Goal: Transaction & Acquisition: Download file/media

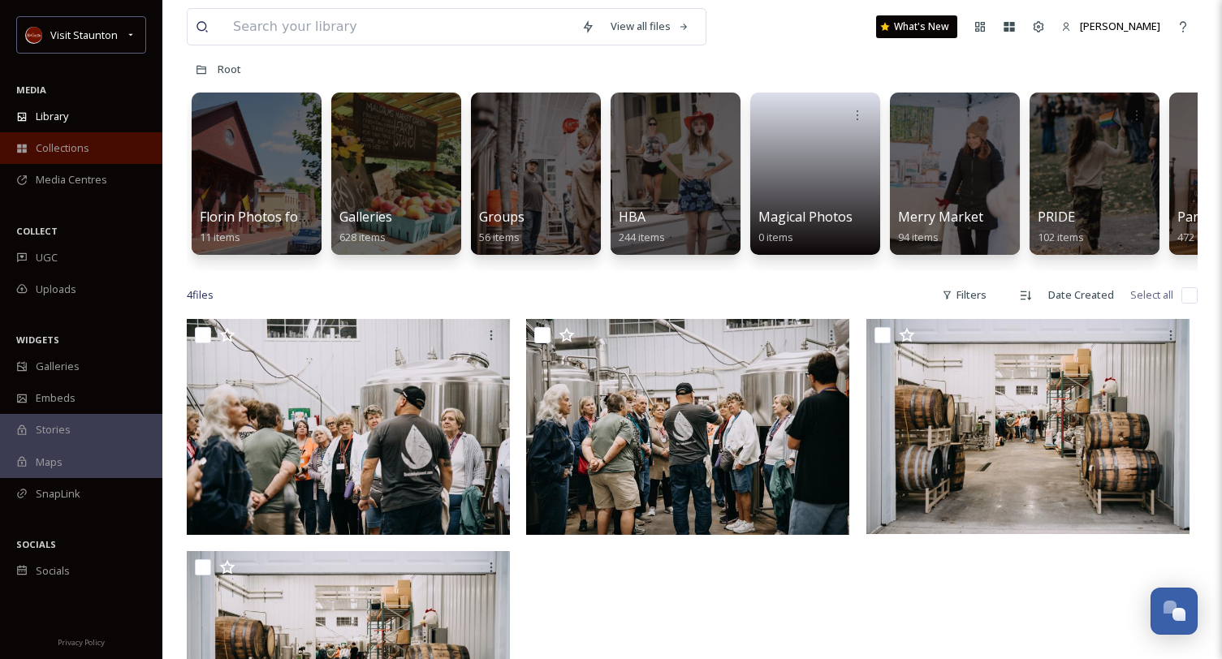
click at [93, 157] on div "Collections" at bounding box center [81, 148] width 162 height 32
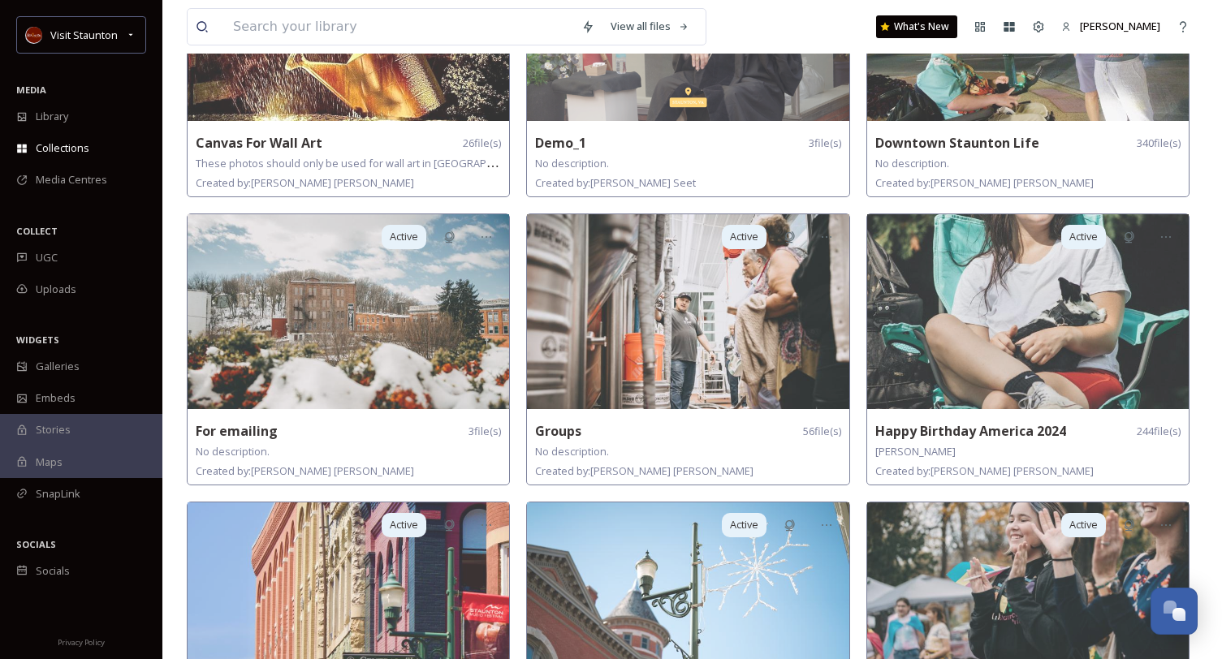
scroll to position [487, 0]
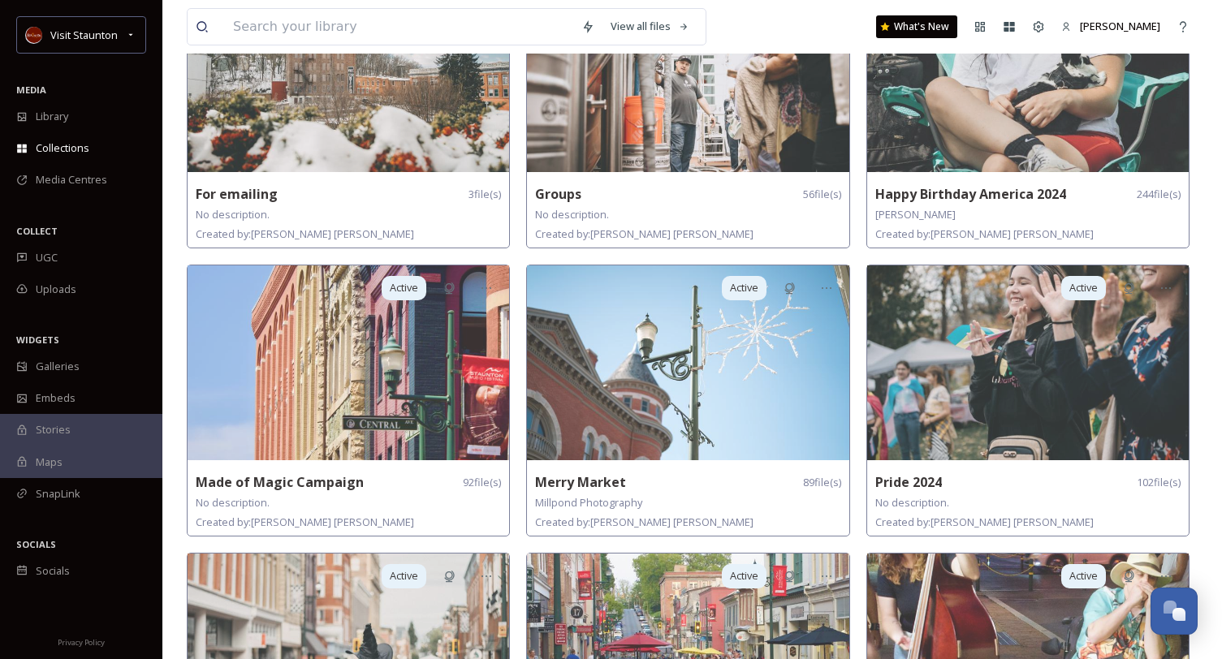
drag, startPoint x: 853, startPoint y: 271, endPoint x: 851, endPoint y: 240, distance: 31.0
click at [851, 241] on div "Active Demo_1 3 file(s) No description. Created by: [PERSON_NAME] Active Groups…" at bounding box center [691, 539] width 331 height 1702
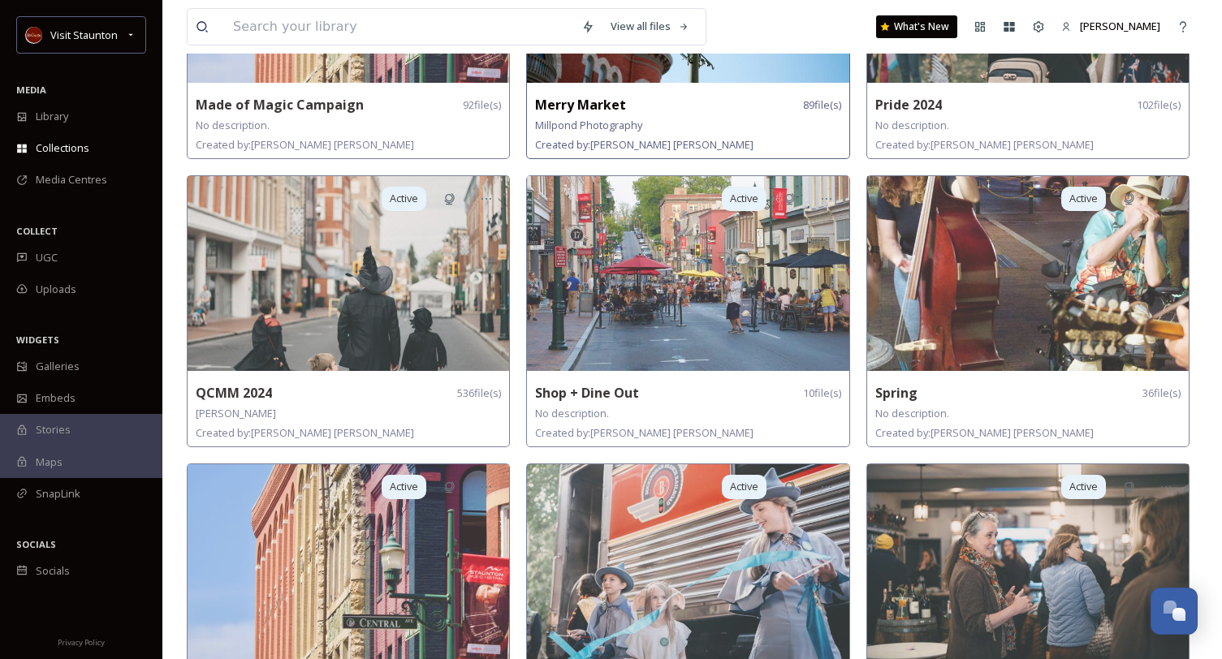
scroll to position [650, 0]
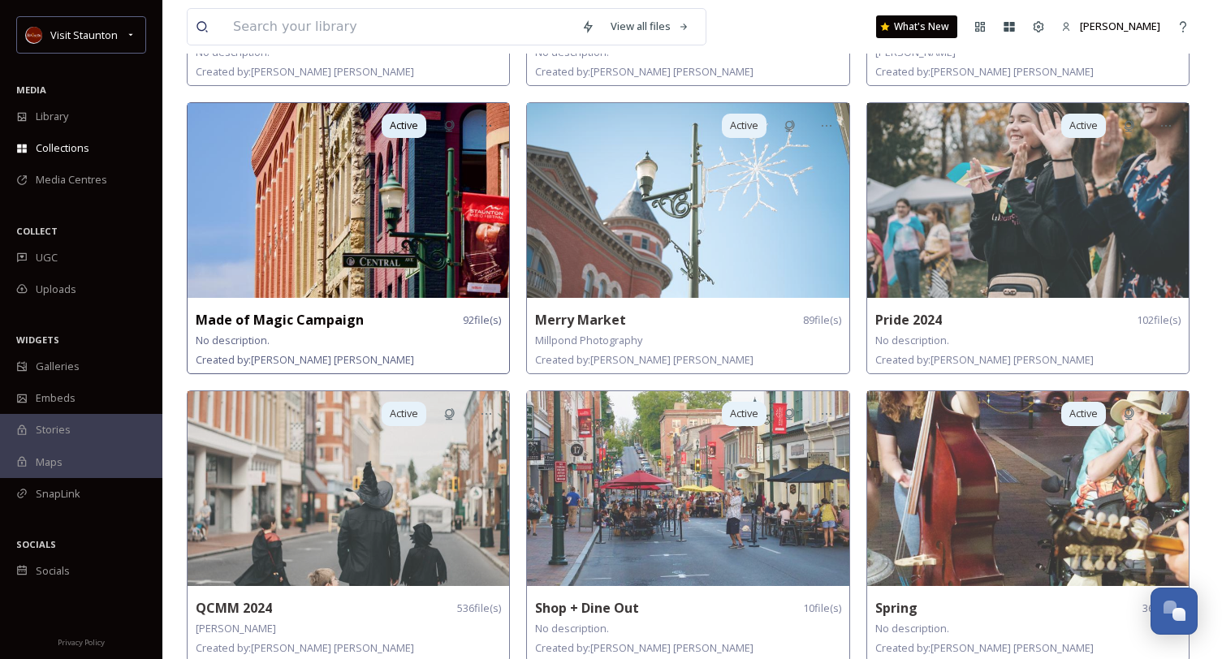
click at [290, 311] on strong "Made of Magic Campaign" at bounding box center [280, 320] width 168 height 18
click at [435, 178] on img at bounding box center [349, 200] width 322 height 195
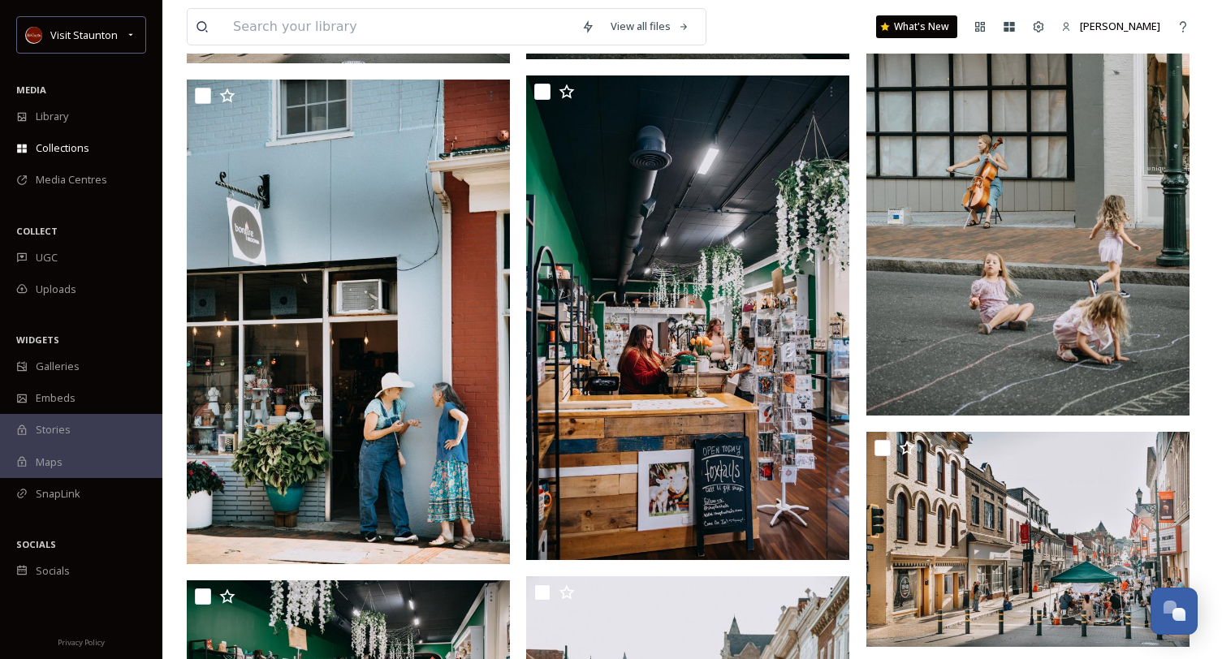
scroll to position [1867, 0]
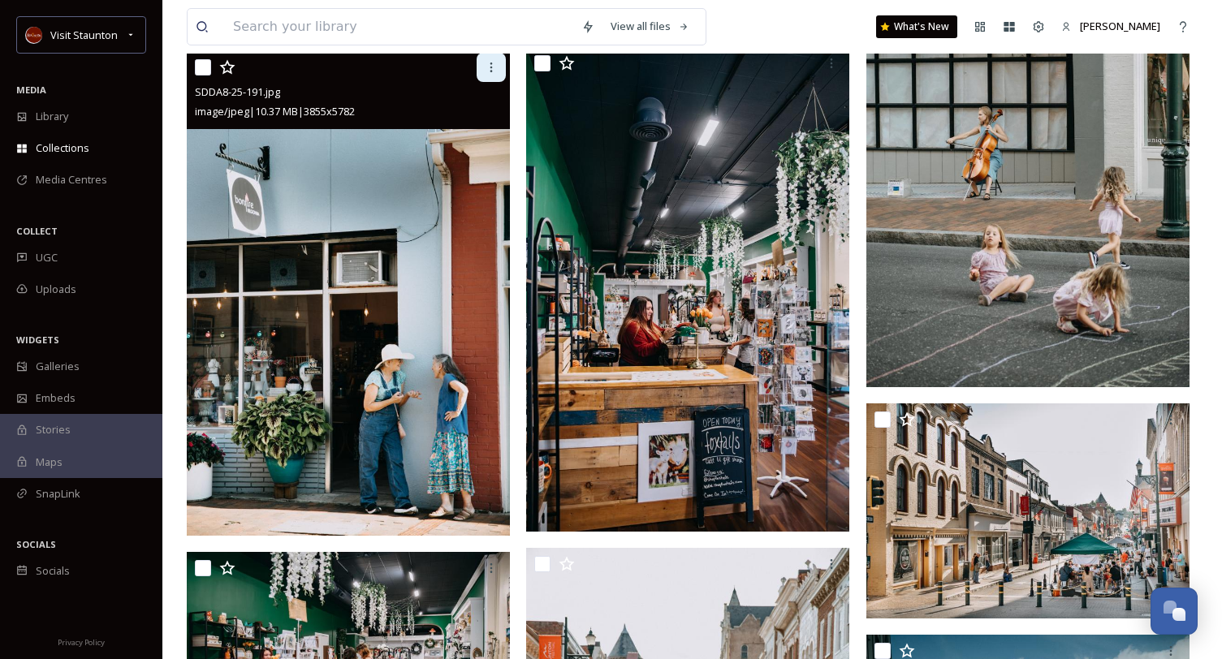
click at [494, 63] on icon at bounding box center [491, 67] width 13 height 13
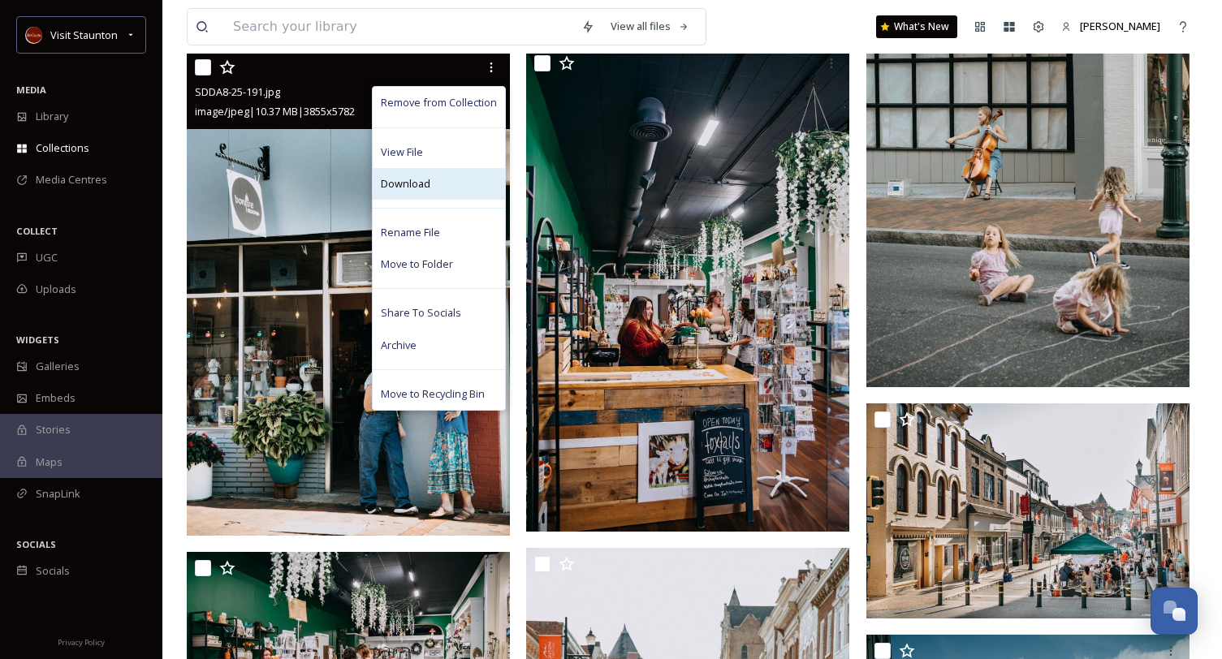
click at [445, 192] on div "Download" at bounding box center [439, 184] width 132 height 32
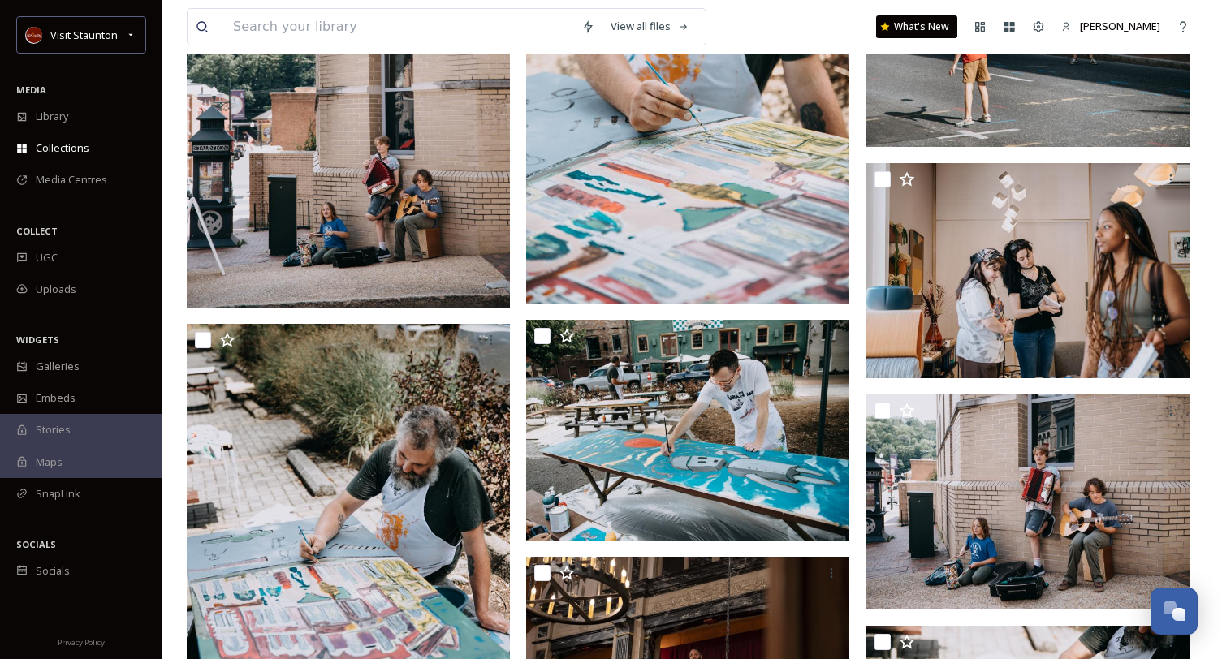
scroll to position [4303, 0]
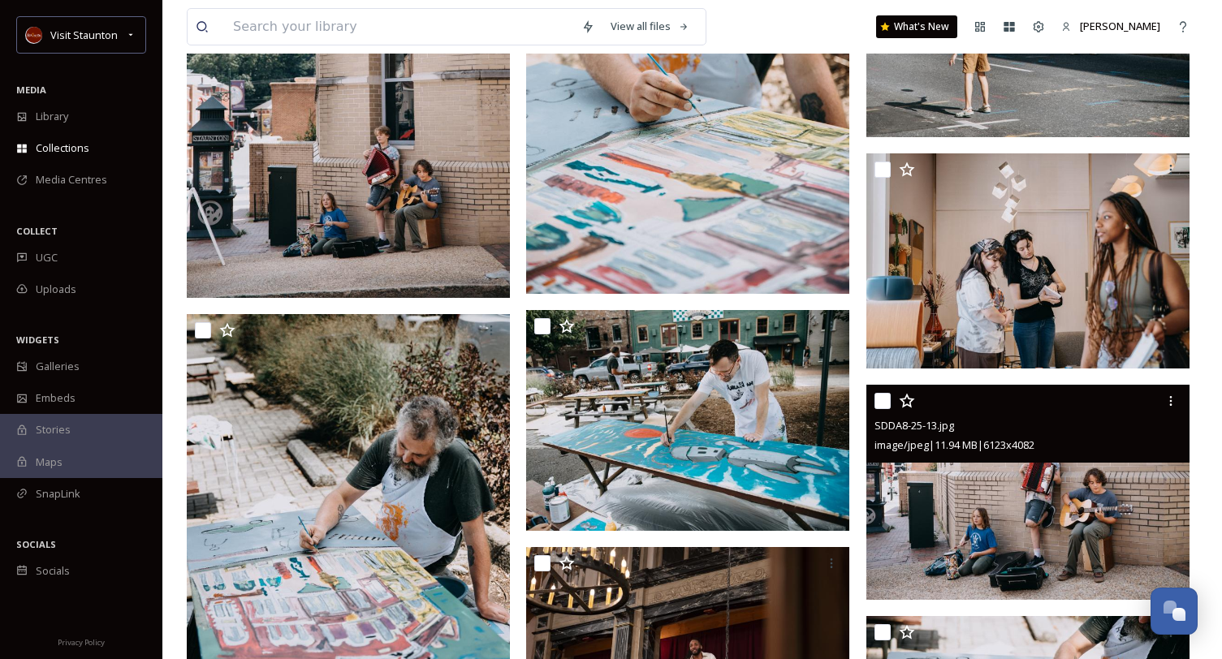
click at [1030, 507] on img at bounding box center [1027, 493] width 323 height 216
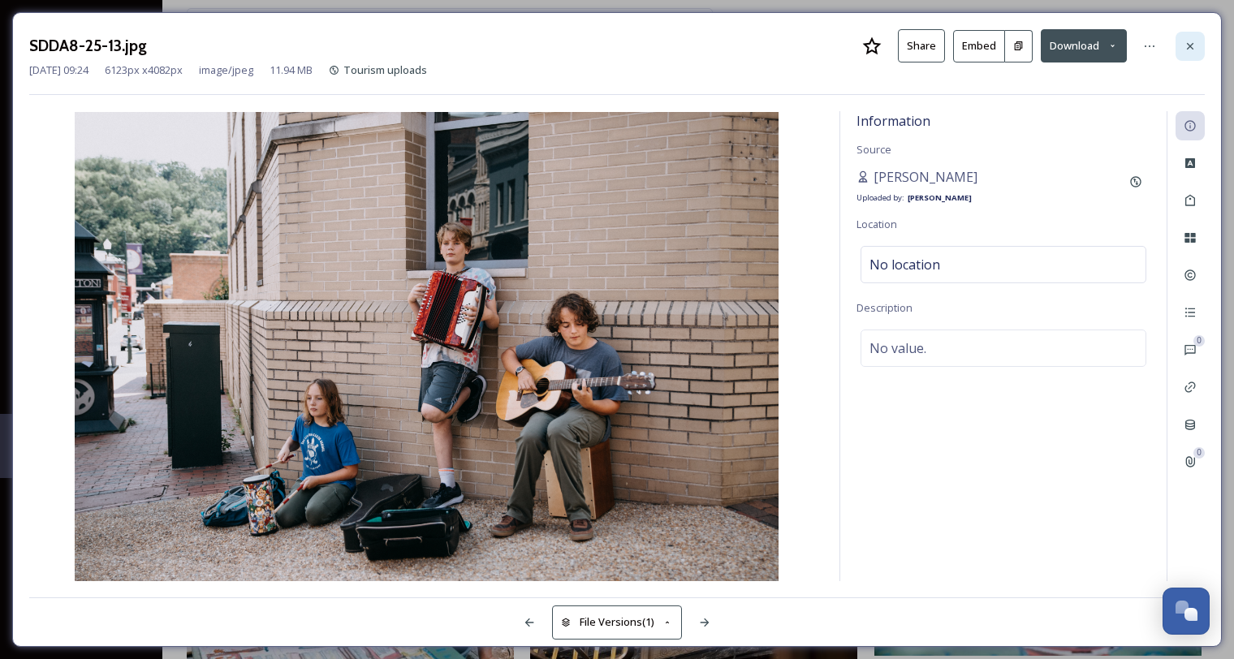
click at [1193, 45] on icon at bounding box center [1190, 46] width 13 height 13
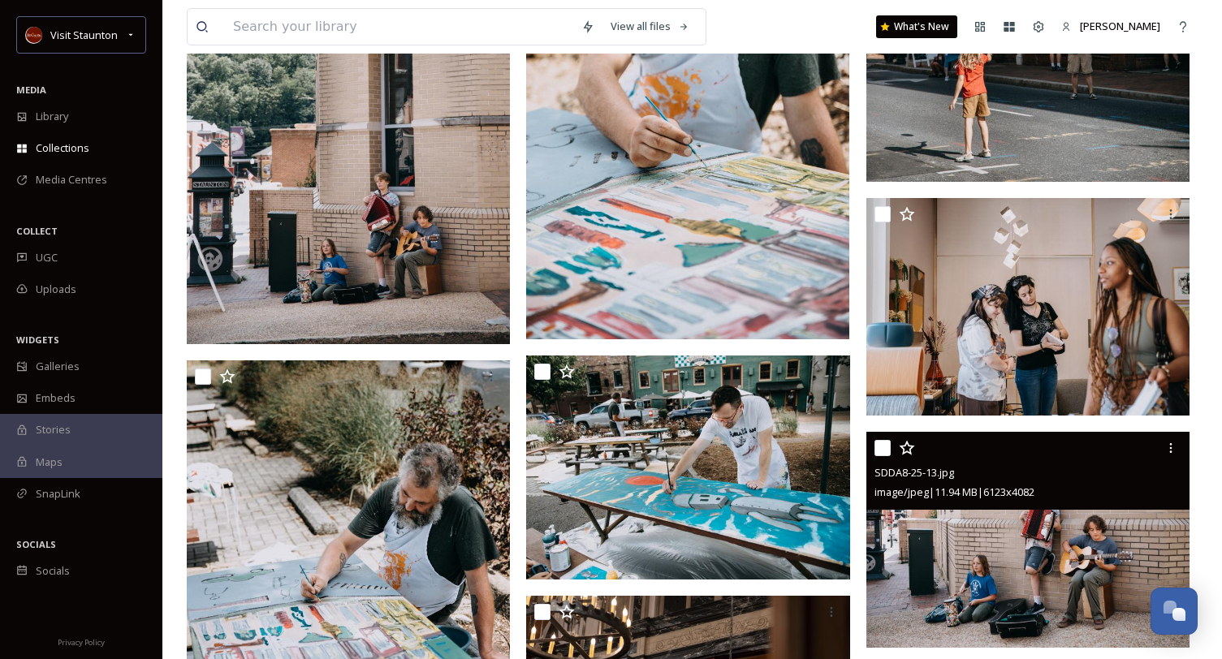
click at [401, 132] on img at bounding box center [348, 102] width 323 height 485
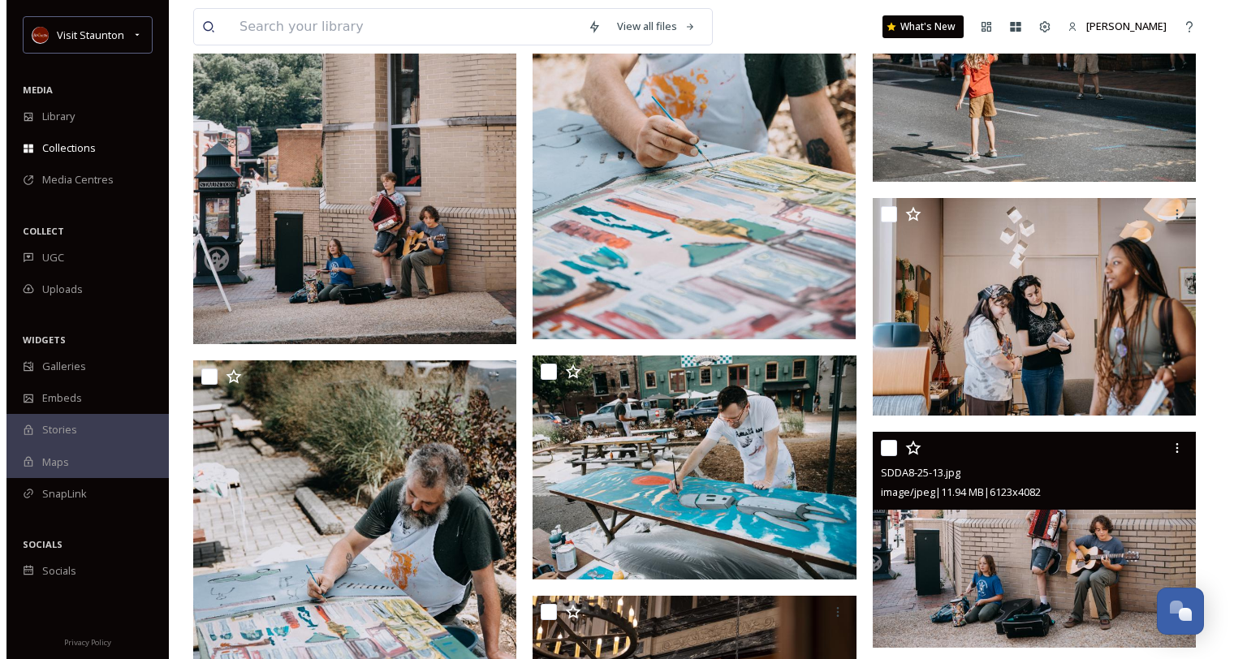
scroll to position [3802, 0]
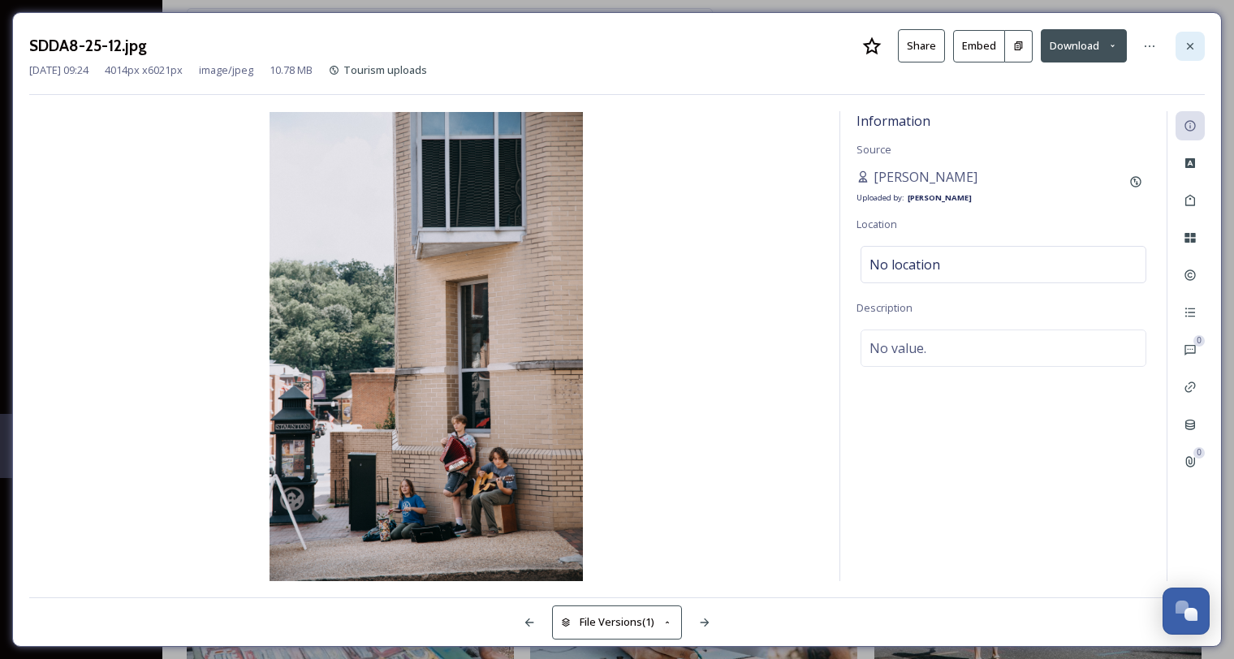
click at [1191, 43] on icon at bounding box center [1190, 46] width 13 height 13
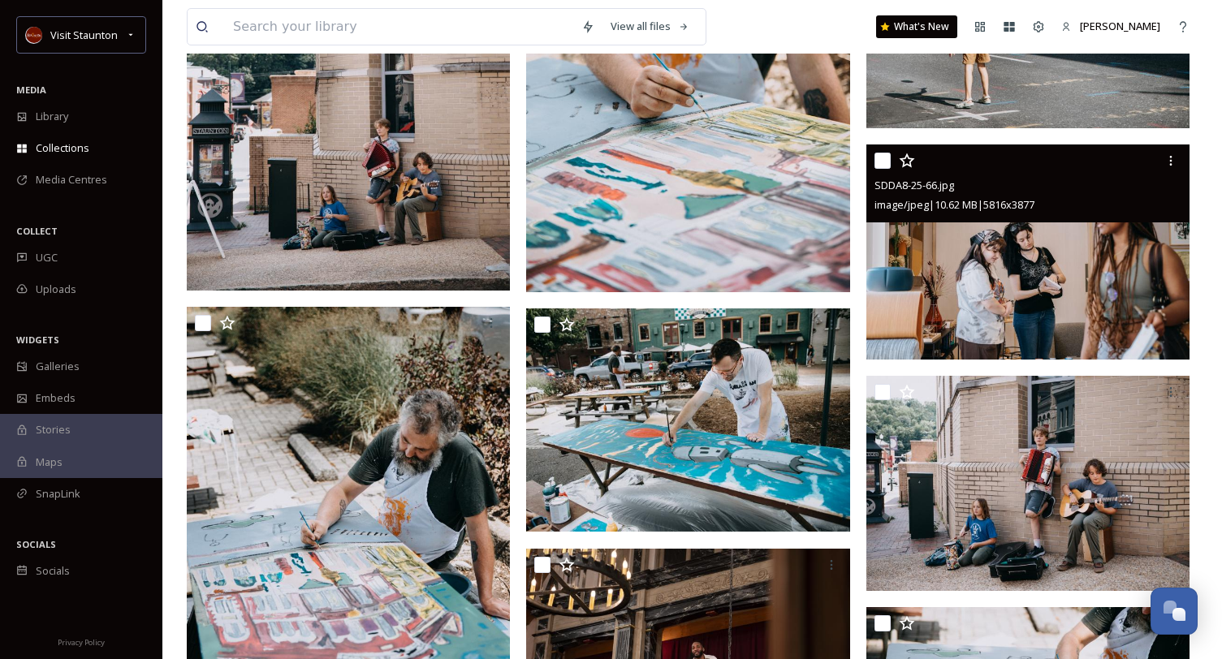
scroll to position [4547, 0]
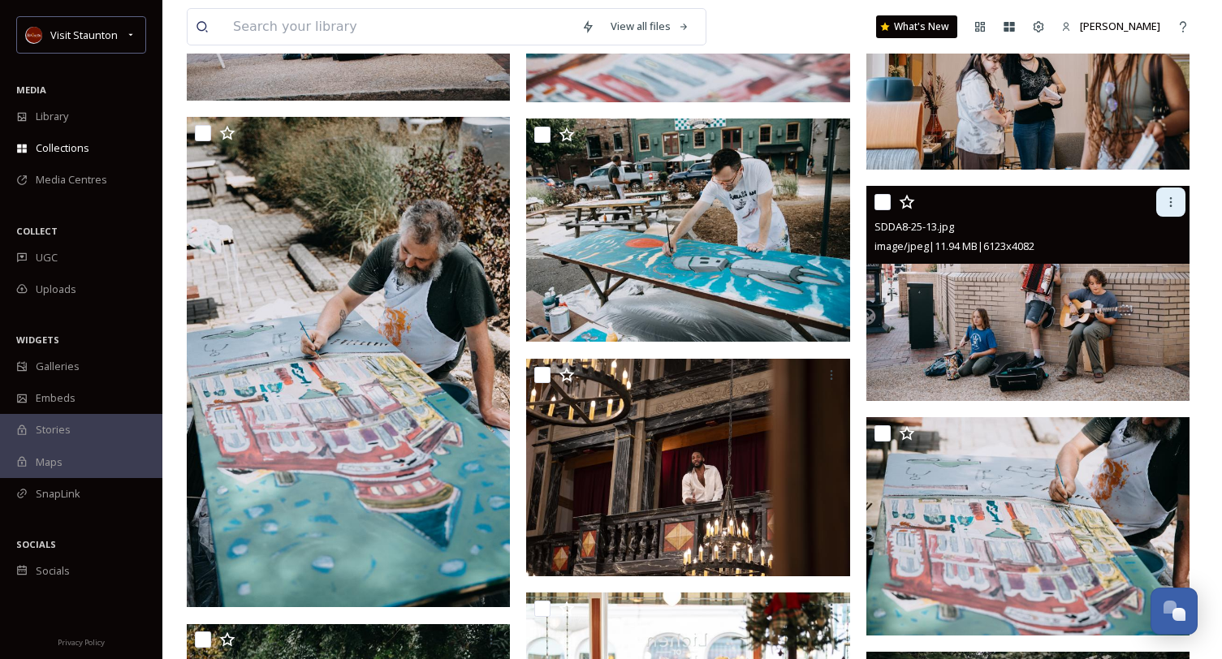
click at [1171, 205] on icon at bounding box center [1171, 202] width 2 height 10
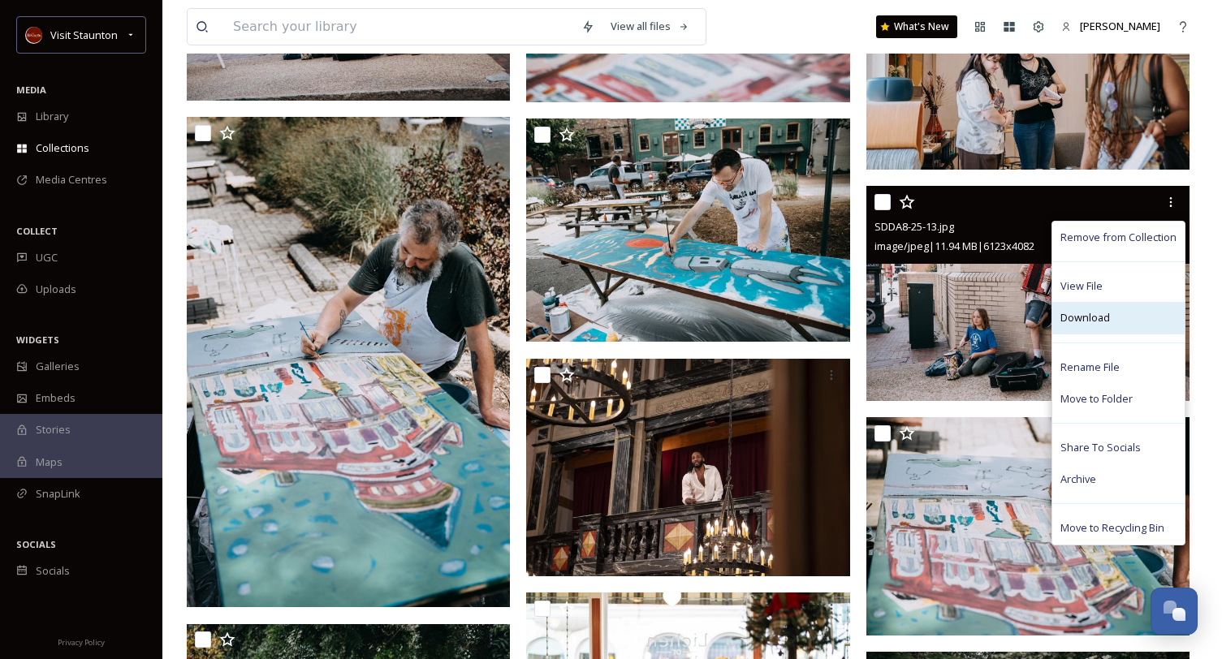
click at [1113, 310] on div "Download" at bounding box center [1118, 318] width 132 height 32
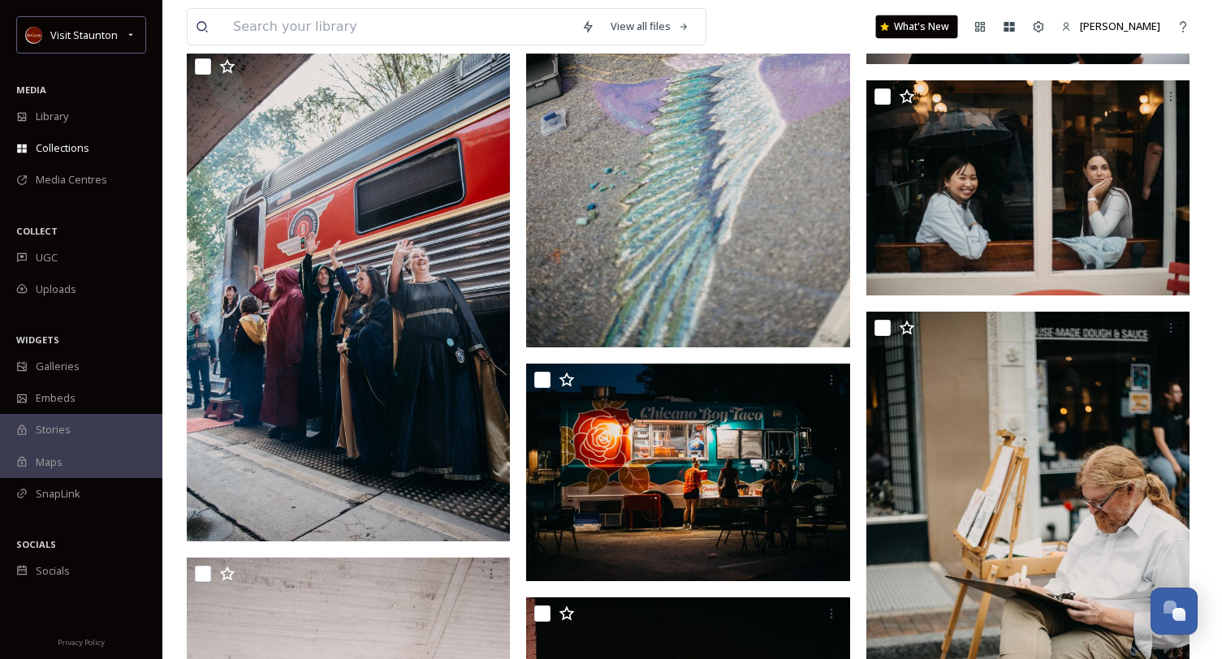
scroll to position [7551, 0]
